Goal: Transaction & Acquisition: Purchase product/service

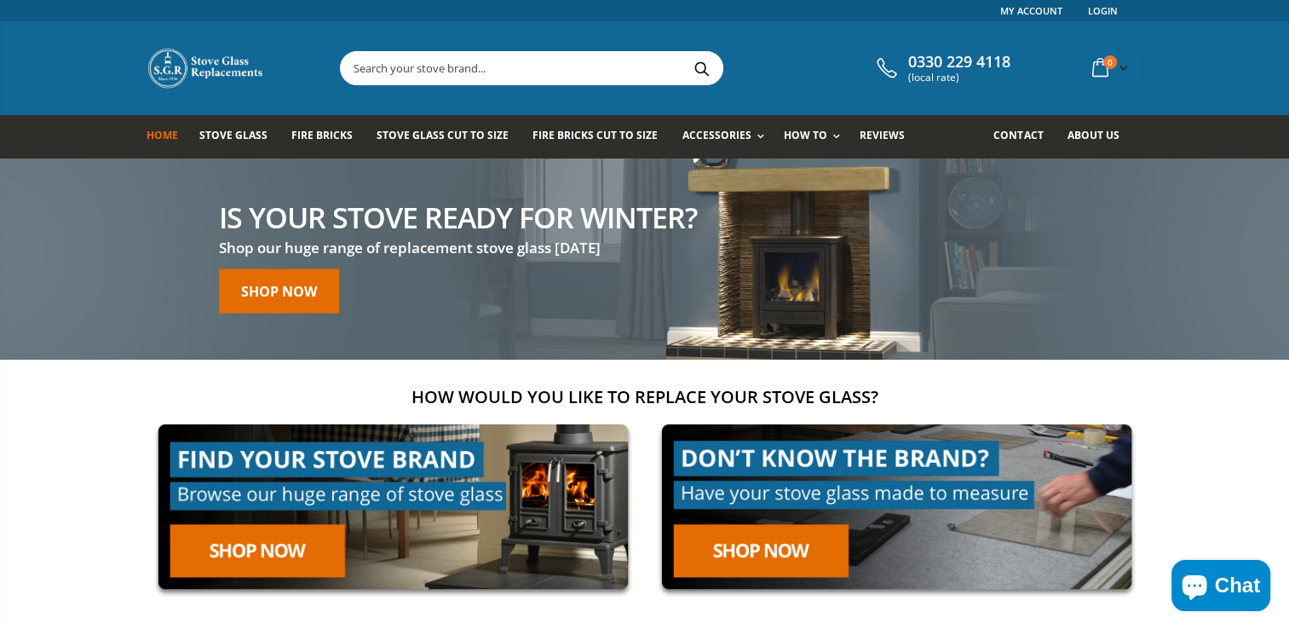
click at [423, 81] on input "text" at bounding box center [627, 68] width 573 height 32
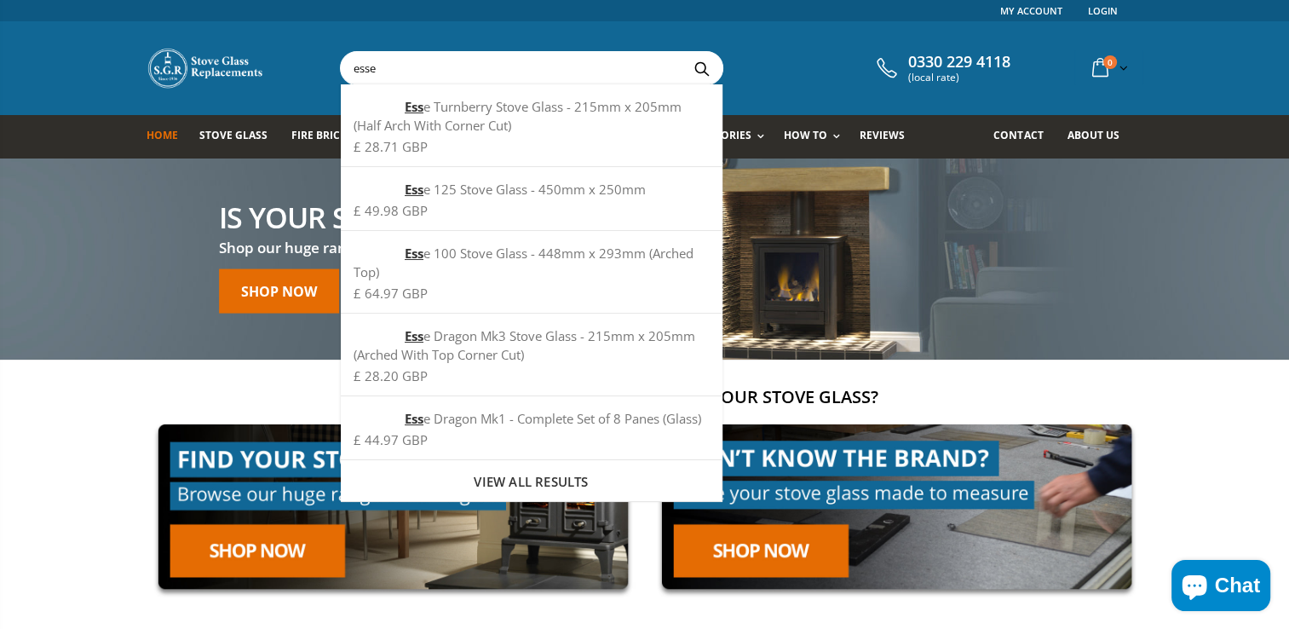
type input "esse"
click at [683, 52] on button "Search" at bounding box center [702, 68] width 38 height 32
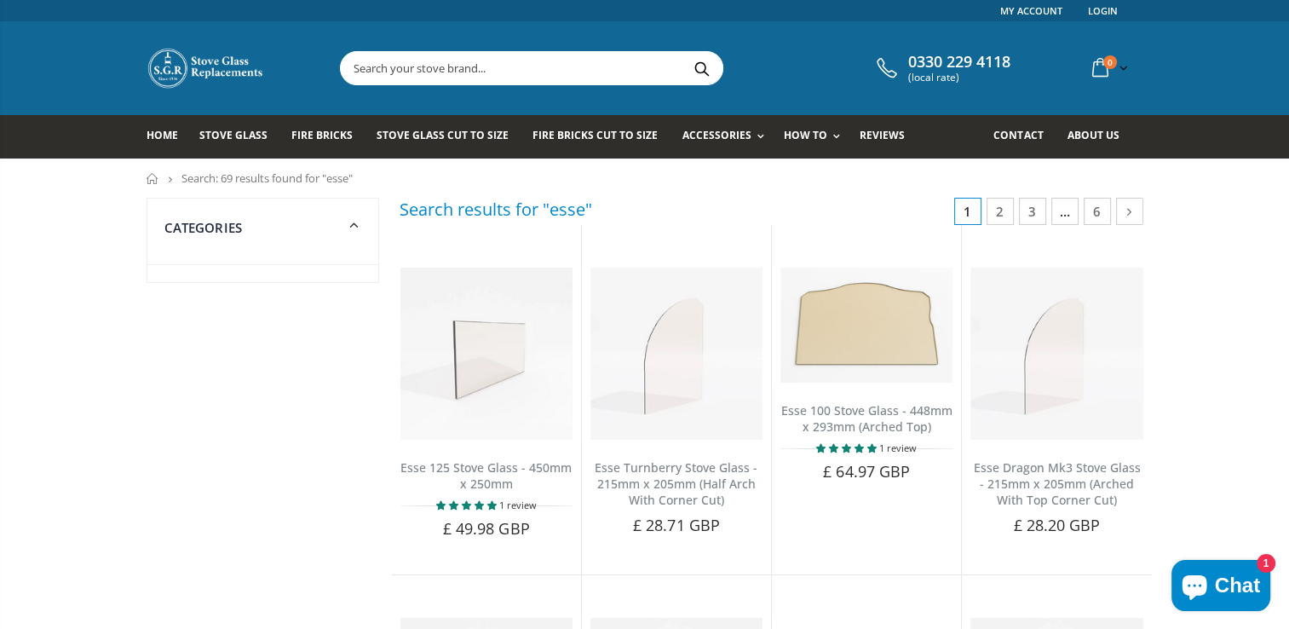
click at [473, 67] on input "text" at bounding box center [627, 68] width 573 height 32
click at [226, 139] on span "Stove Glass" at bounding box center [233, 135] width 68 height 14
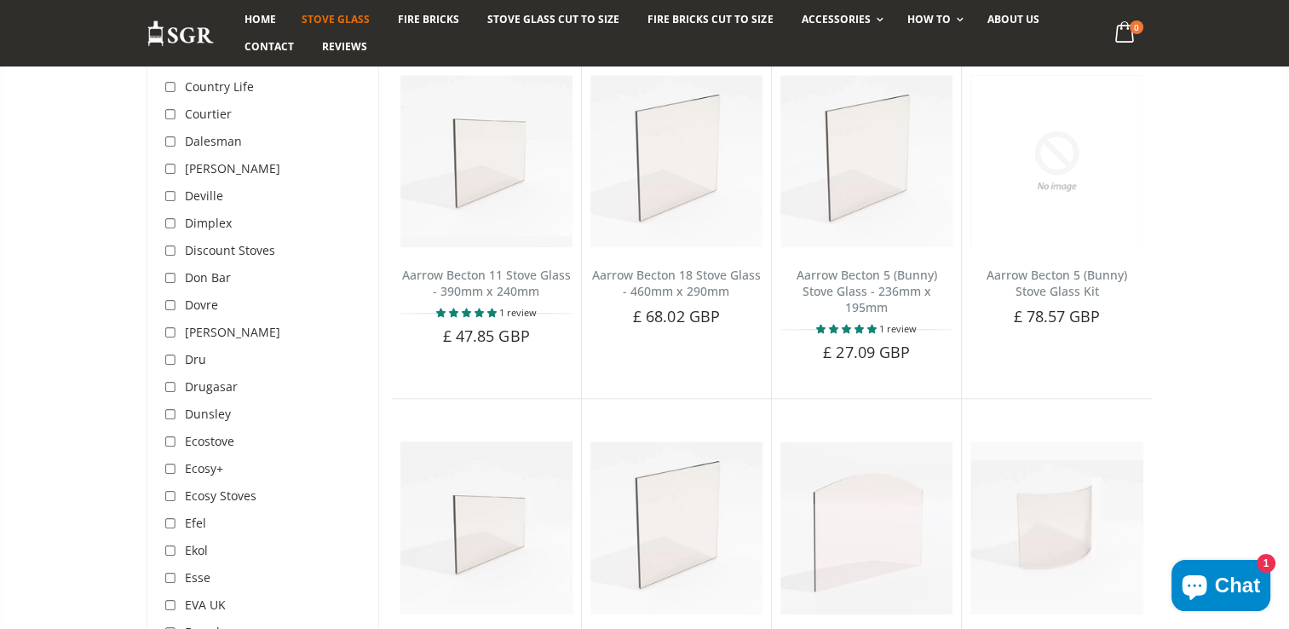
scroll to position [1950, 0]
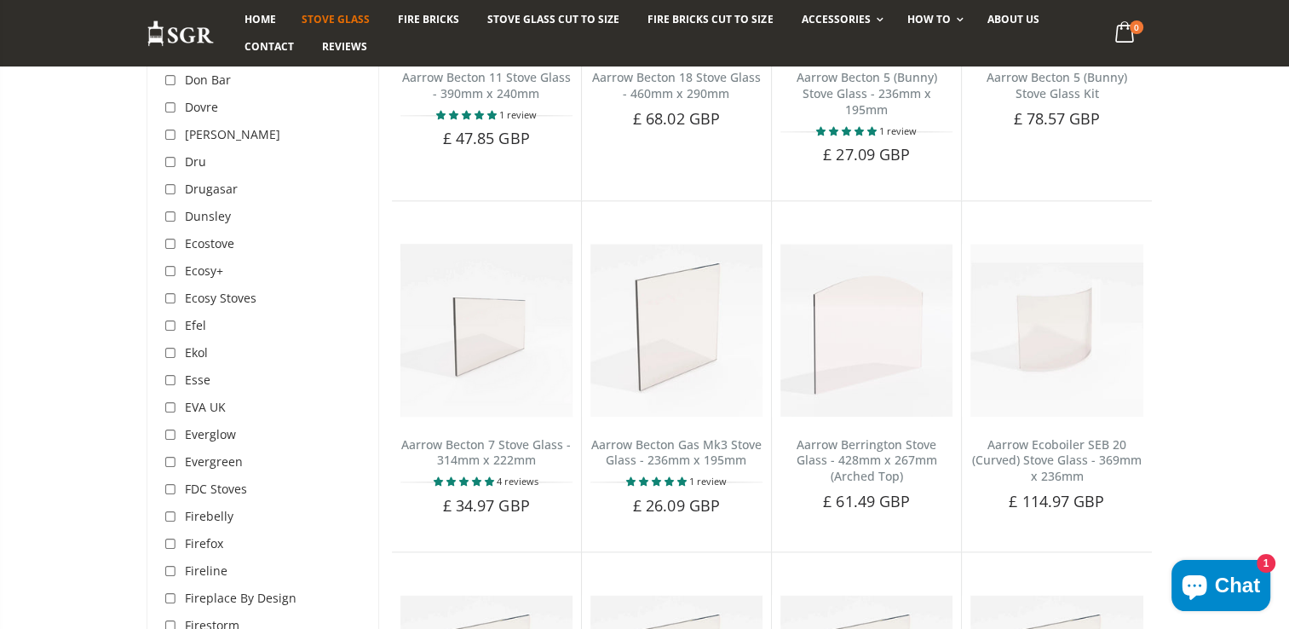
click at [203, 372] on span "Esse" at bounding box center [198, 380] width 26 height 16
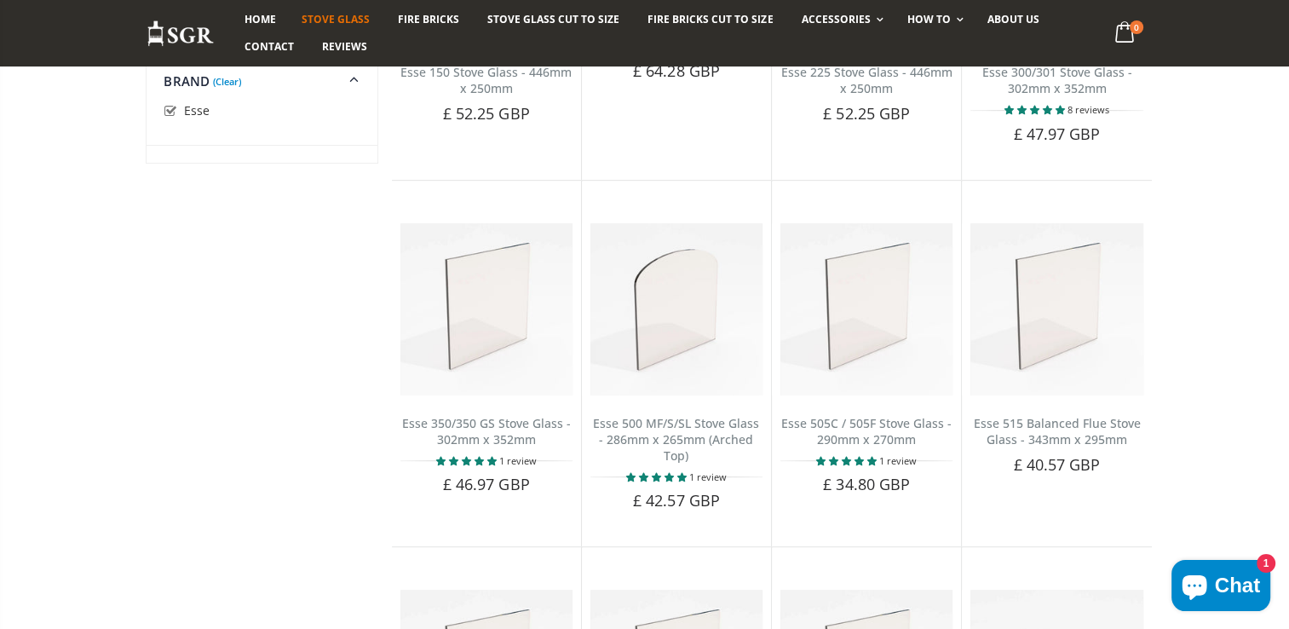
scroll to position [739, 0]
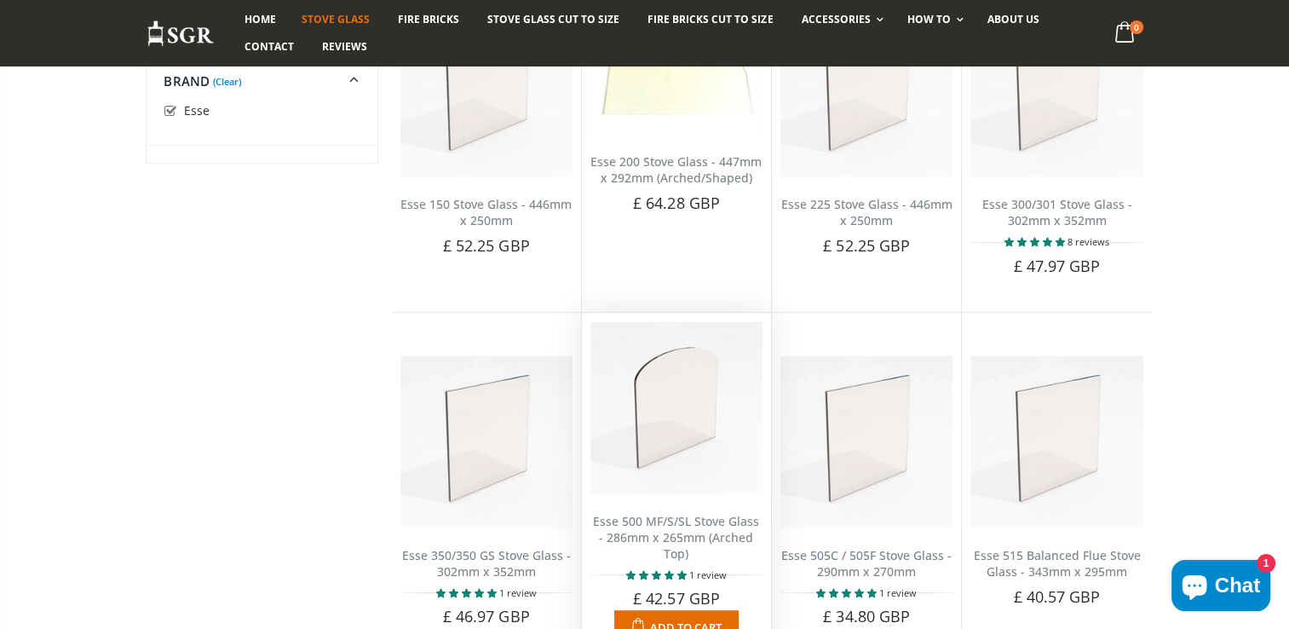
click at [717, 400] on img at bounding box center [677, 407] width 172 height 172
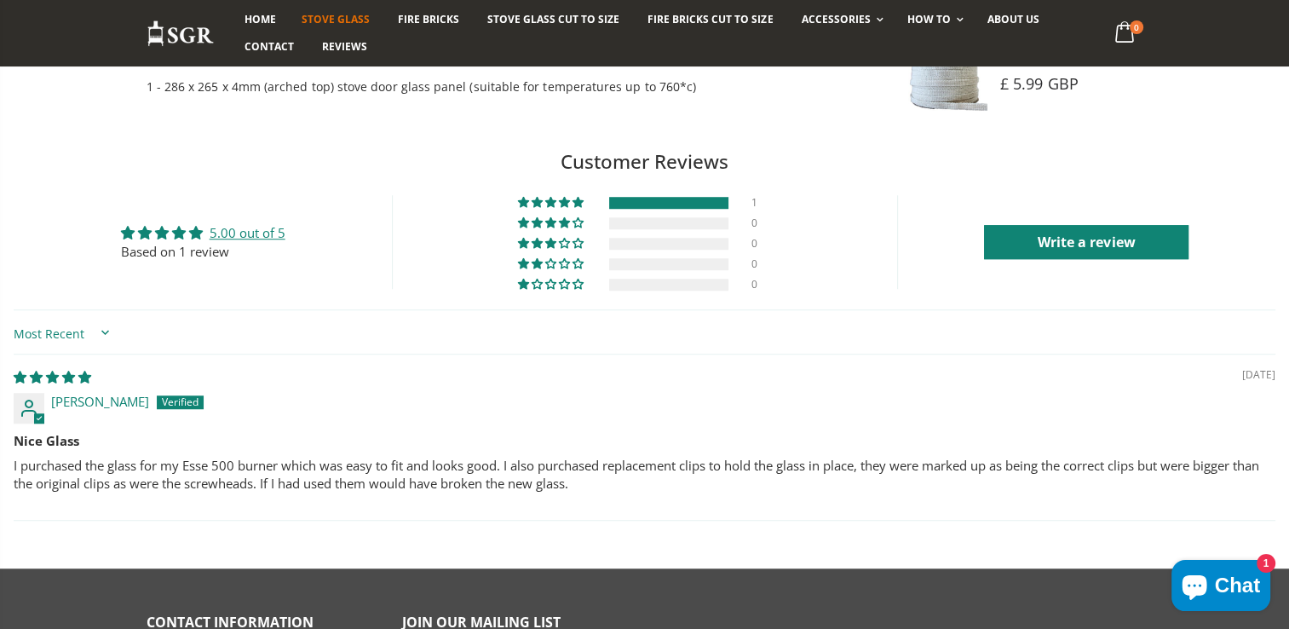
scroll to position [1230, 0]
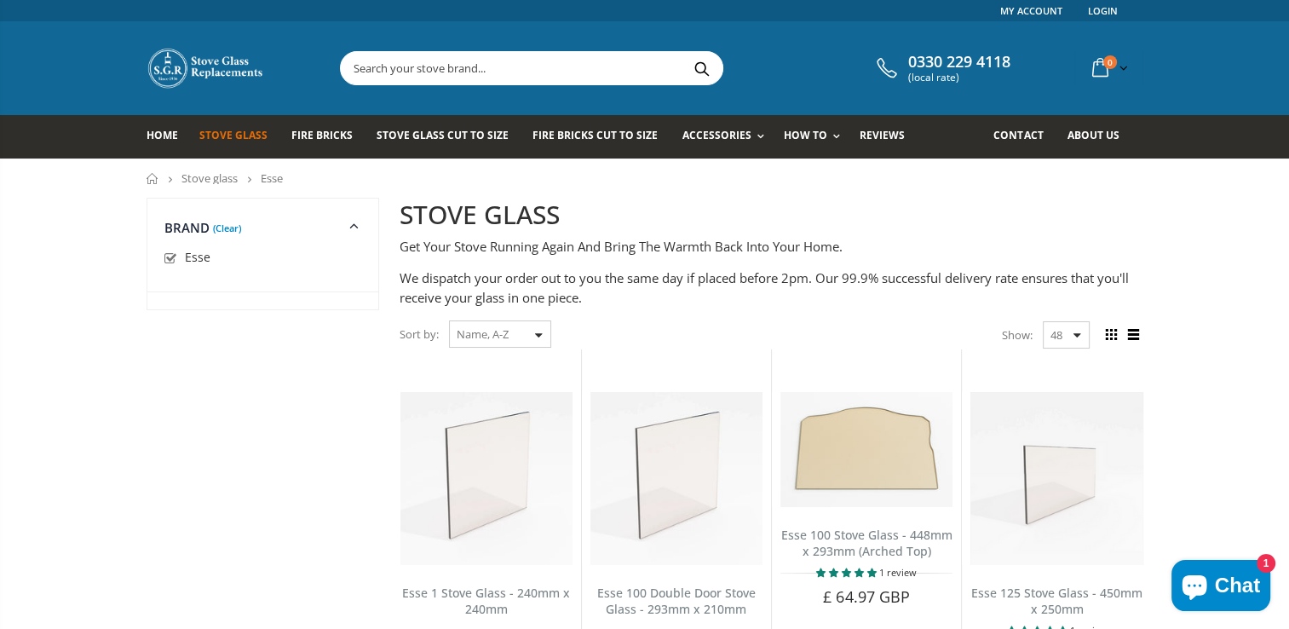
drag, startPoint x: 0, startPoint y: 0, endPoint x: 1060, endPoint y: 332, distance: 1110.9
click at [1060, 332] on select "48 24 36 All" at bounding box center [1066, 334] width 47 height 27
select select "all"
click at [1043, 321] on select "48 24 36 All" at bounding box center [1066, 334] width 47 height 27
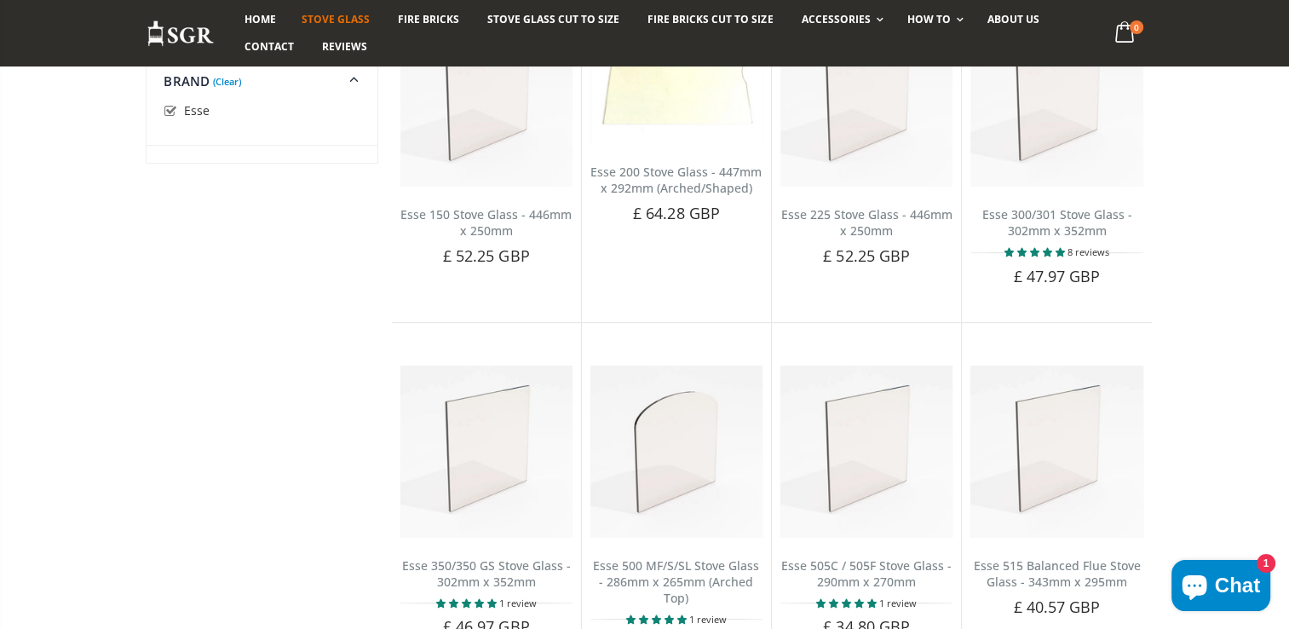
scroll to position [684, 0]
